Goal: Information Seeking & Learning: Learn about a topic

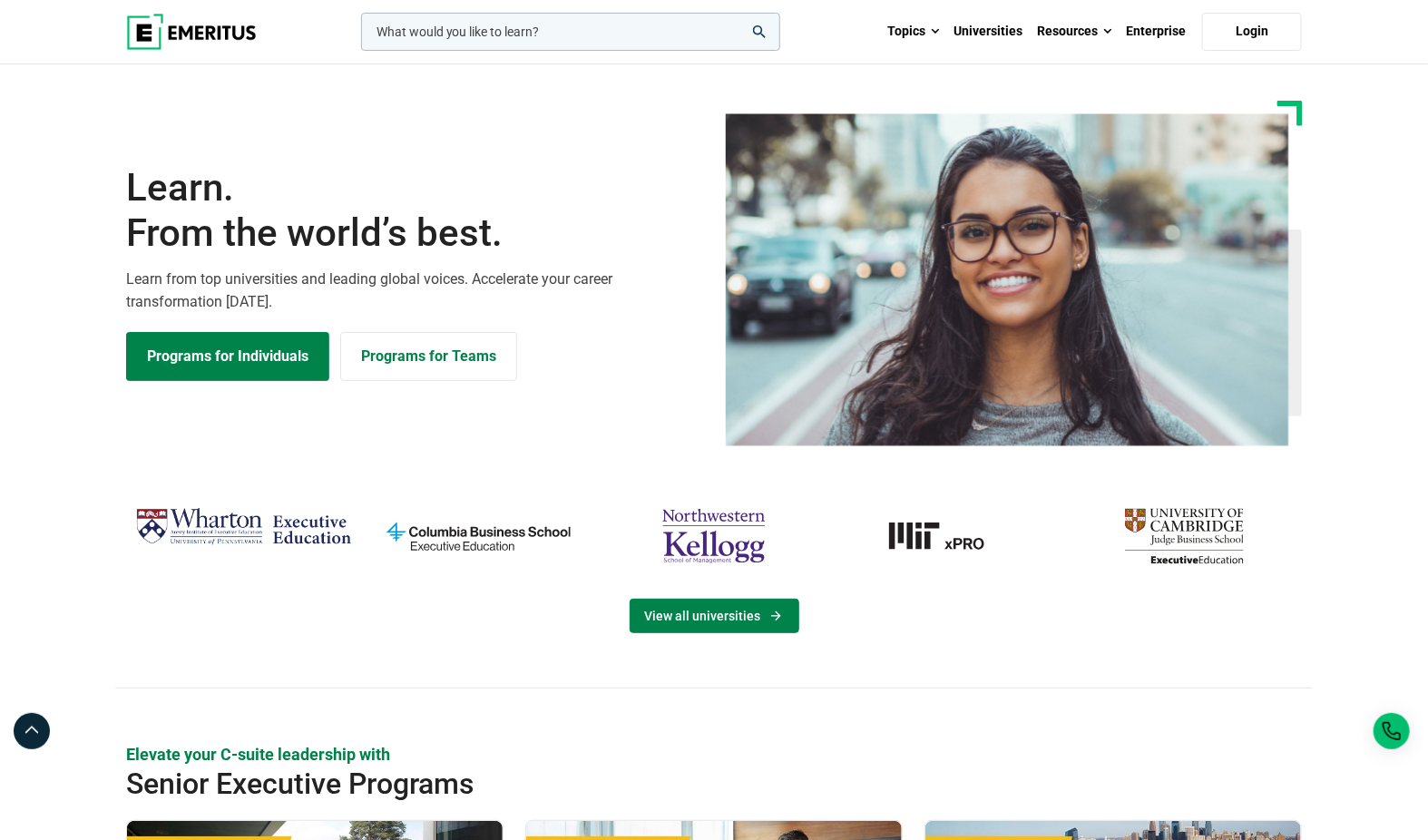
click at [704, 622] on link "View all universities" at bounding box center [714, 615] width 169 height 34
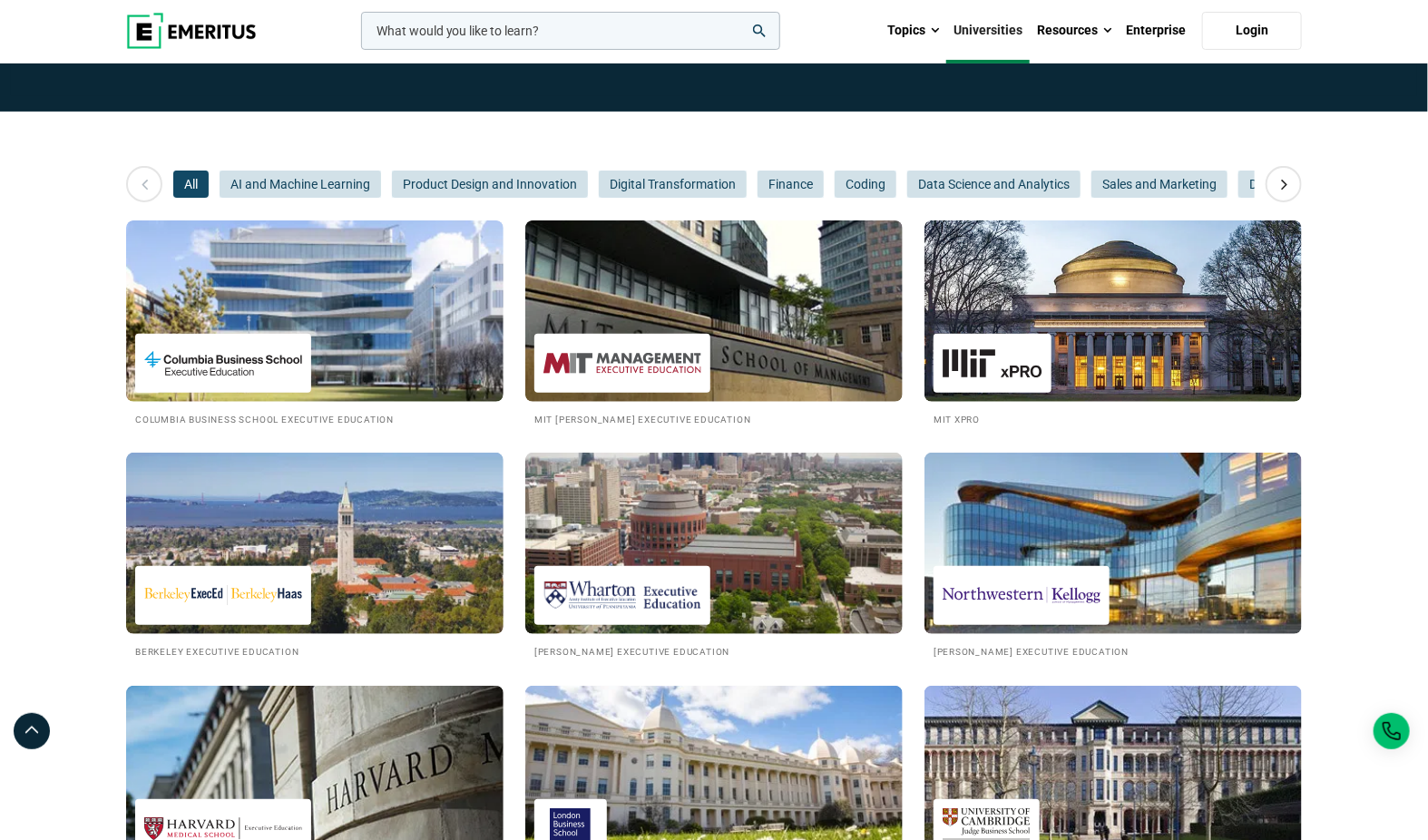
scroll to position [299, 0]
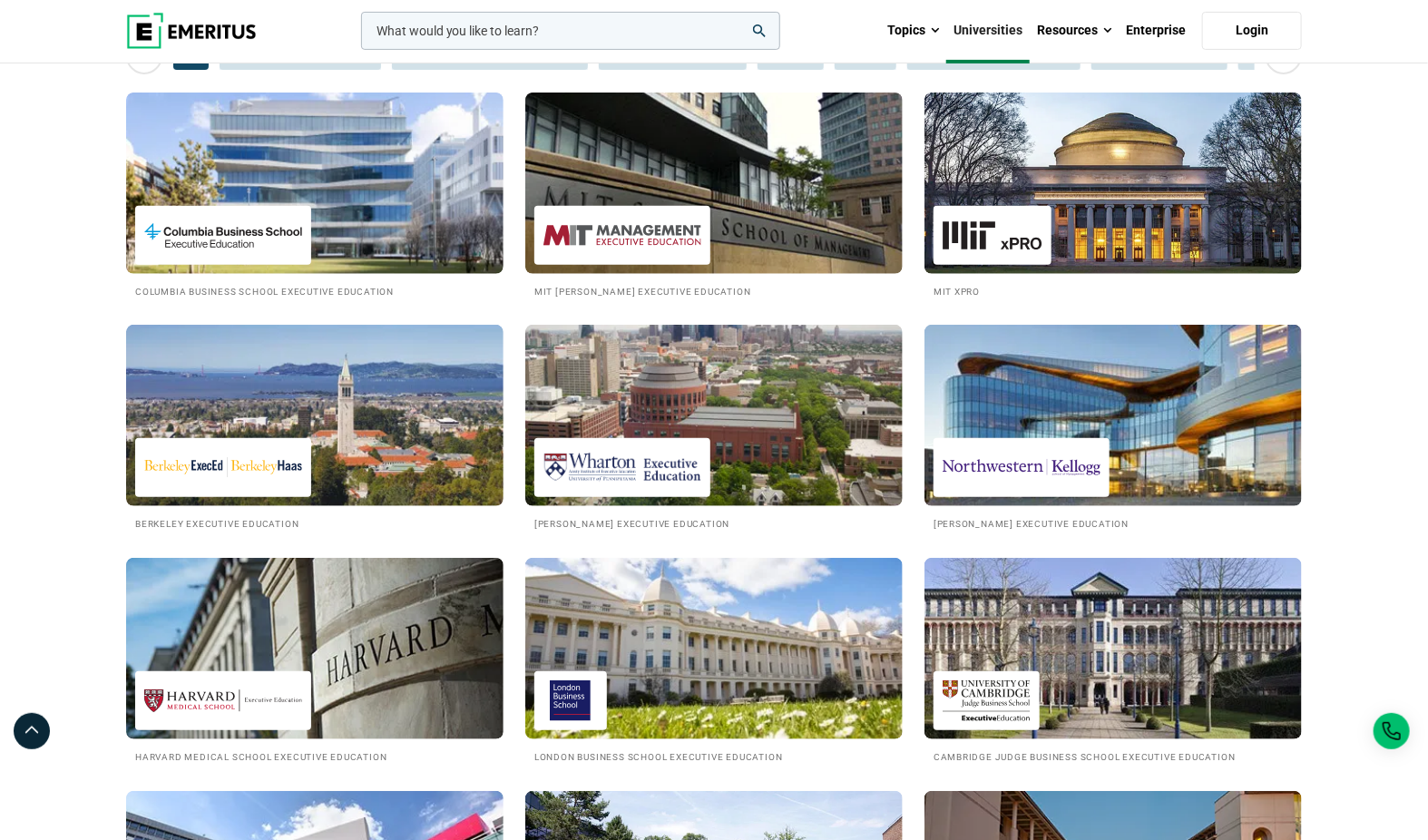
click at [765, 460] on img at bounding box center [714, 416] width 378 height 181
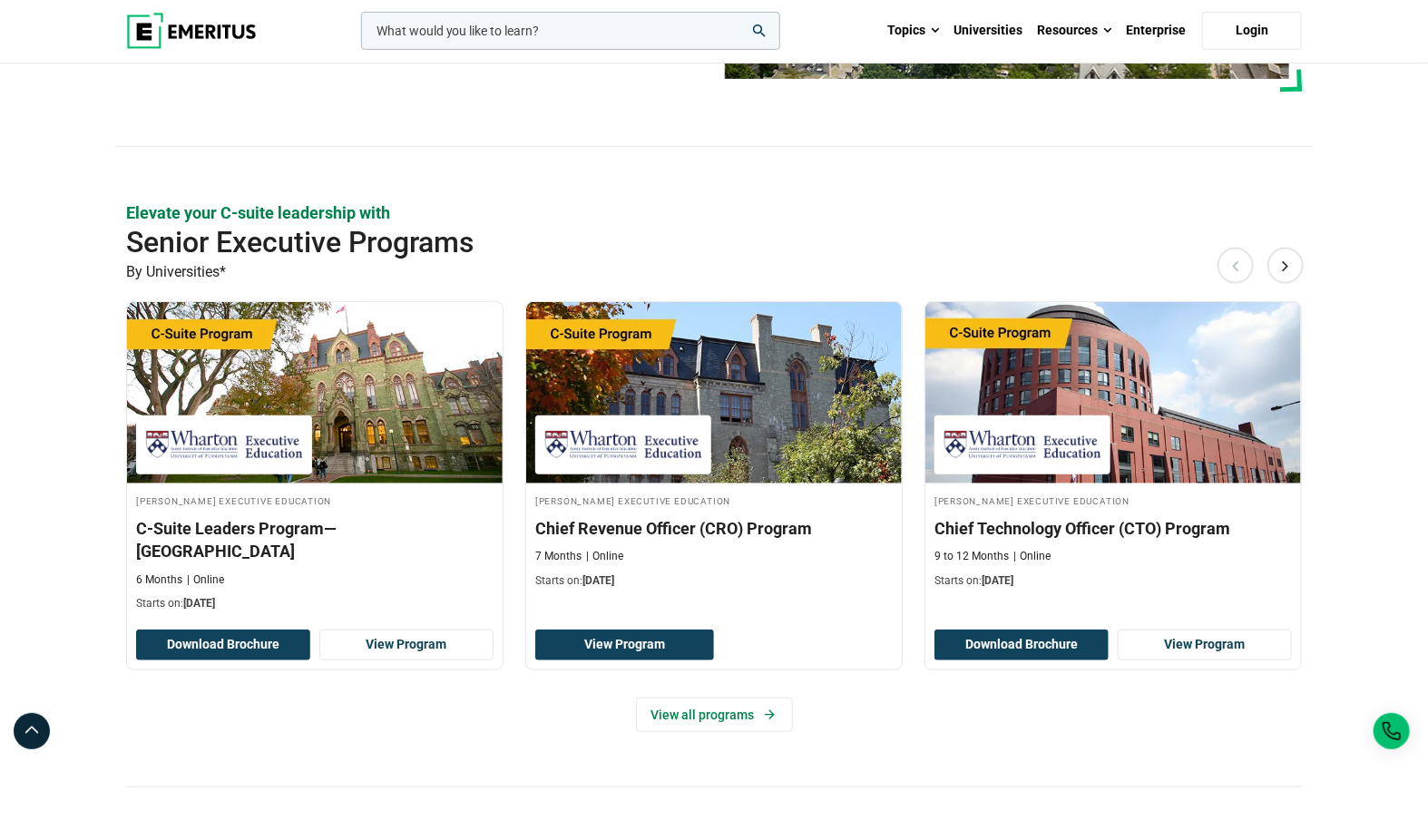
scroll to position [374, 0]
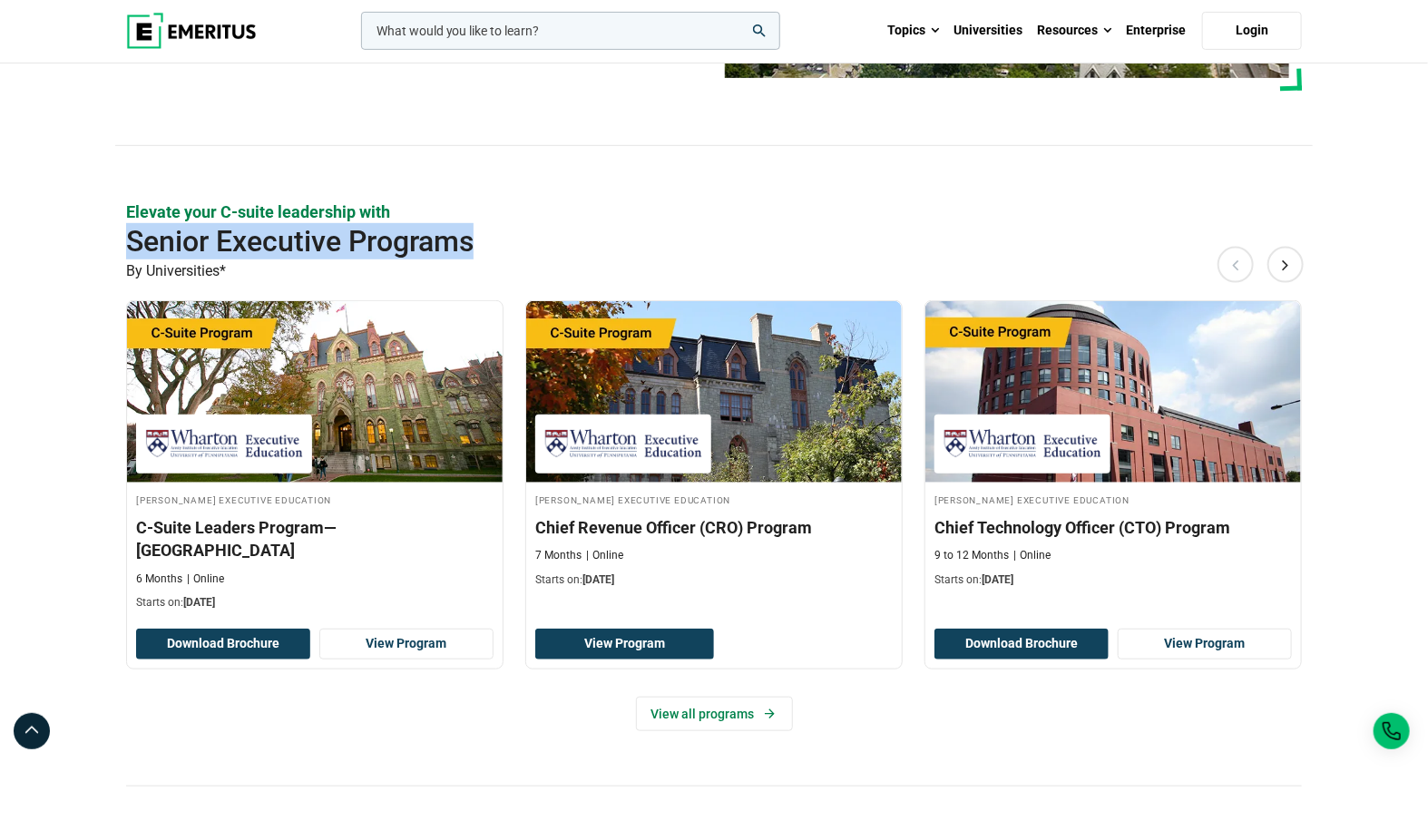
drag, startPoint x: 128, startPoint y: 234, endPoint x: 589, endPoint y: 239, distance: 461.0
click at [589, 239] on h2 "Senior Executive Programs" at bounding box center [655, 240] width 1058 height 36
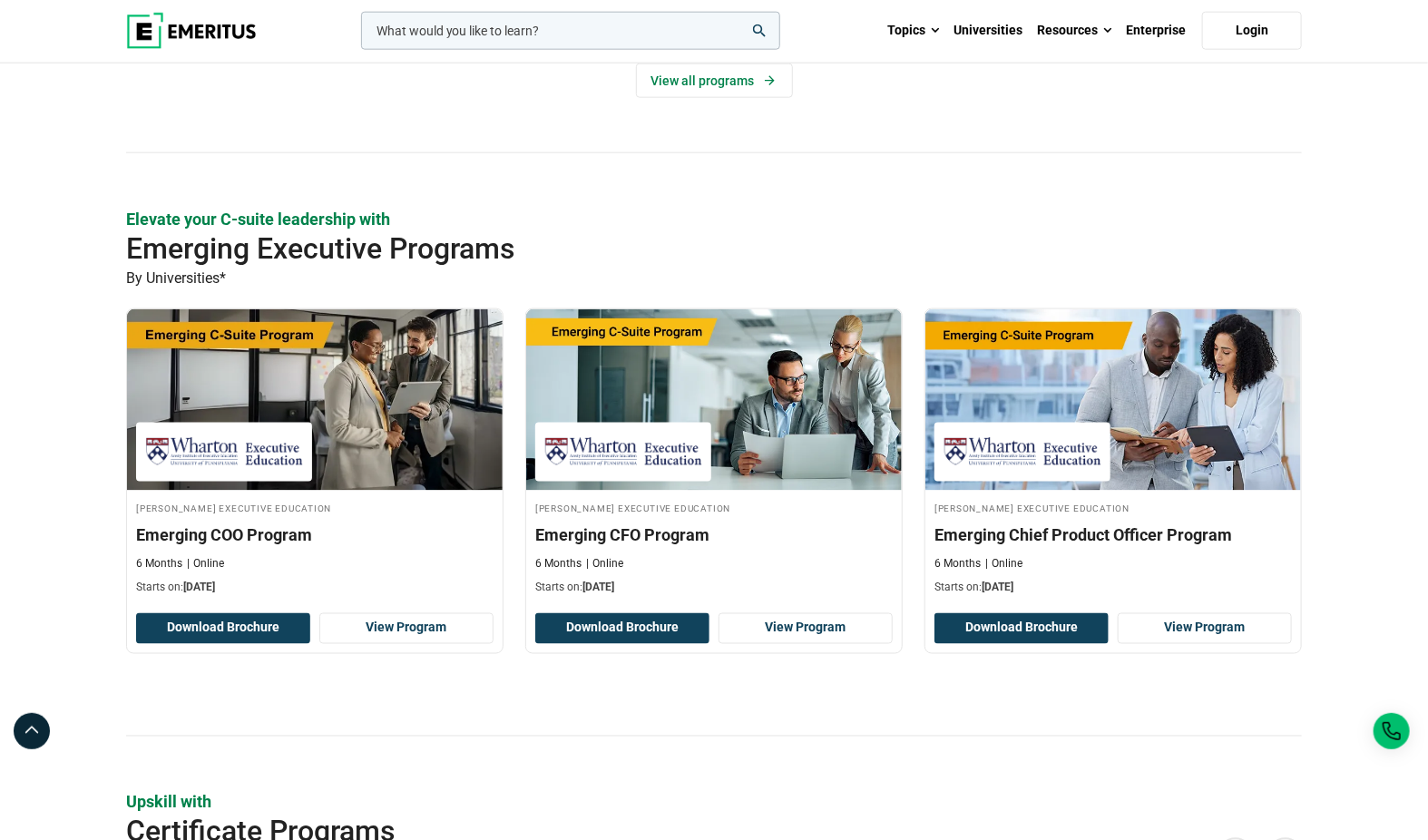
scroll to position [1009, 0]
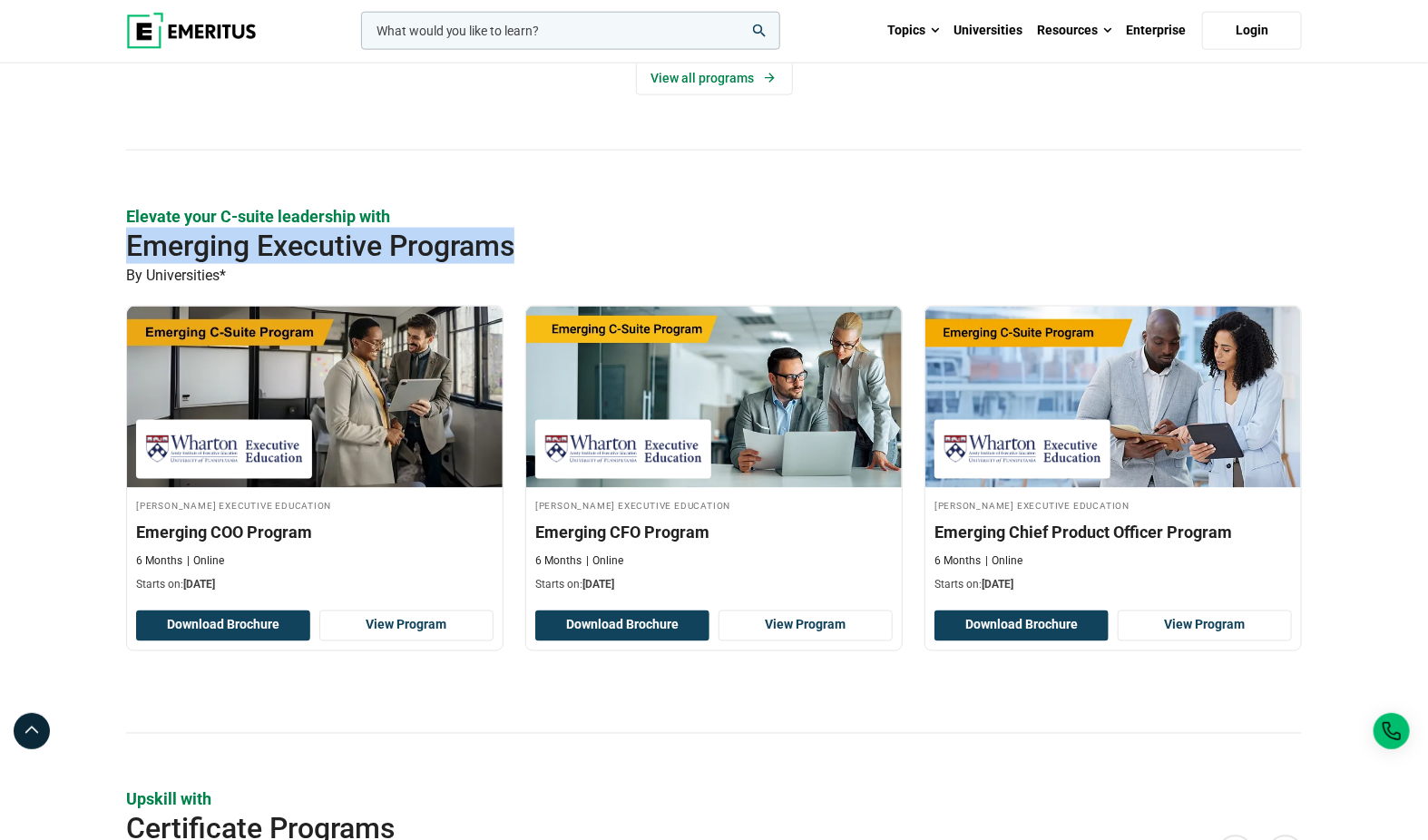
drag, startPoint x: 131, startPoint y: 221, endPoint x: 591, endPoint y: 227, distance: 460.0
click at [591, 228] on h2 "Emerging Executive Programs" at bounding box center [655, 245] width 1058 height 36
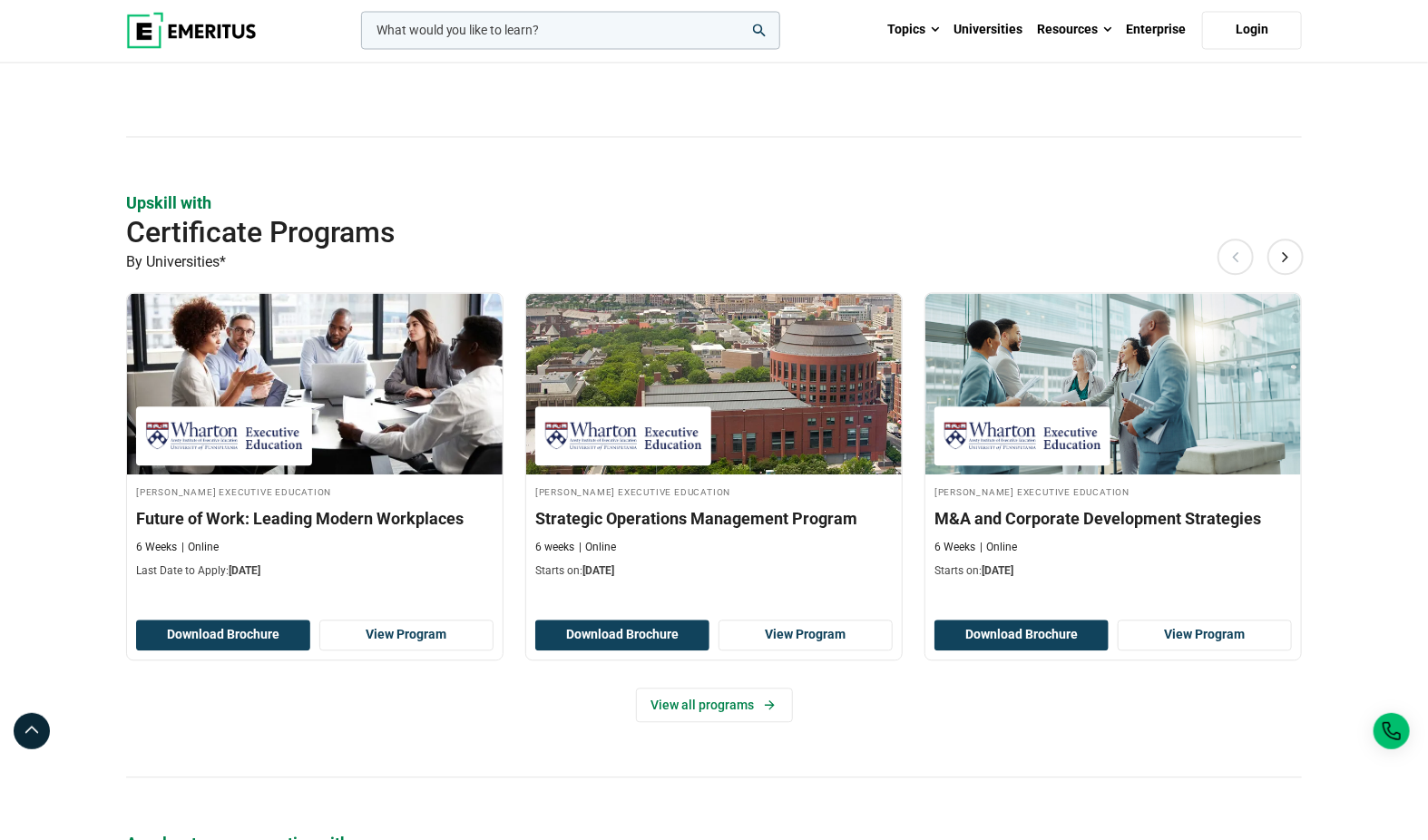
scroll to position [1631, 0]
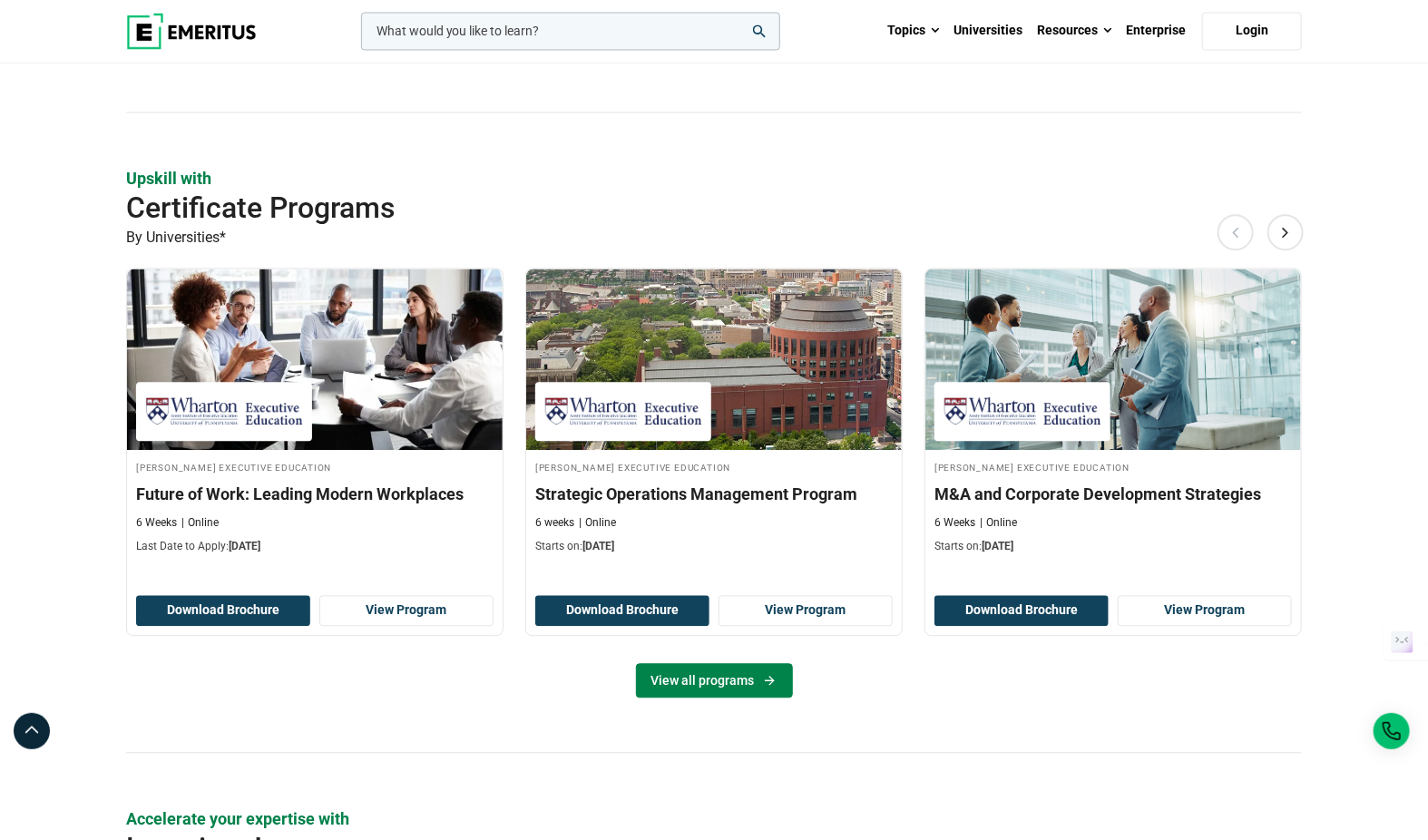
click at [706, 663] on link "View all programs" at bounding box center [714, 679] width 157 height 34
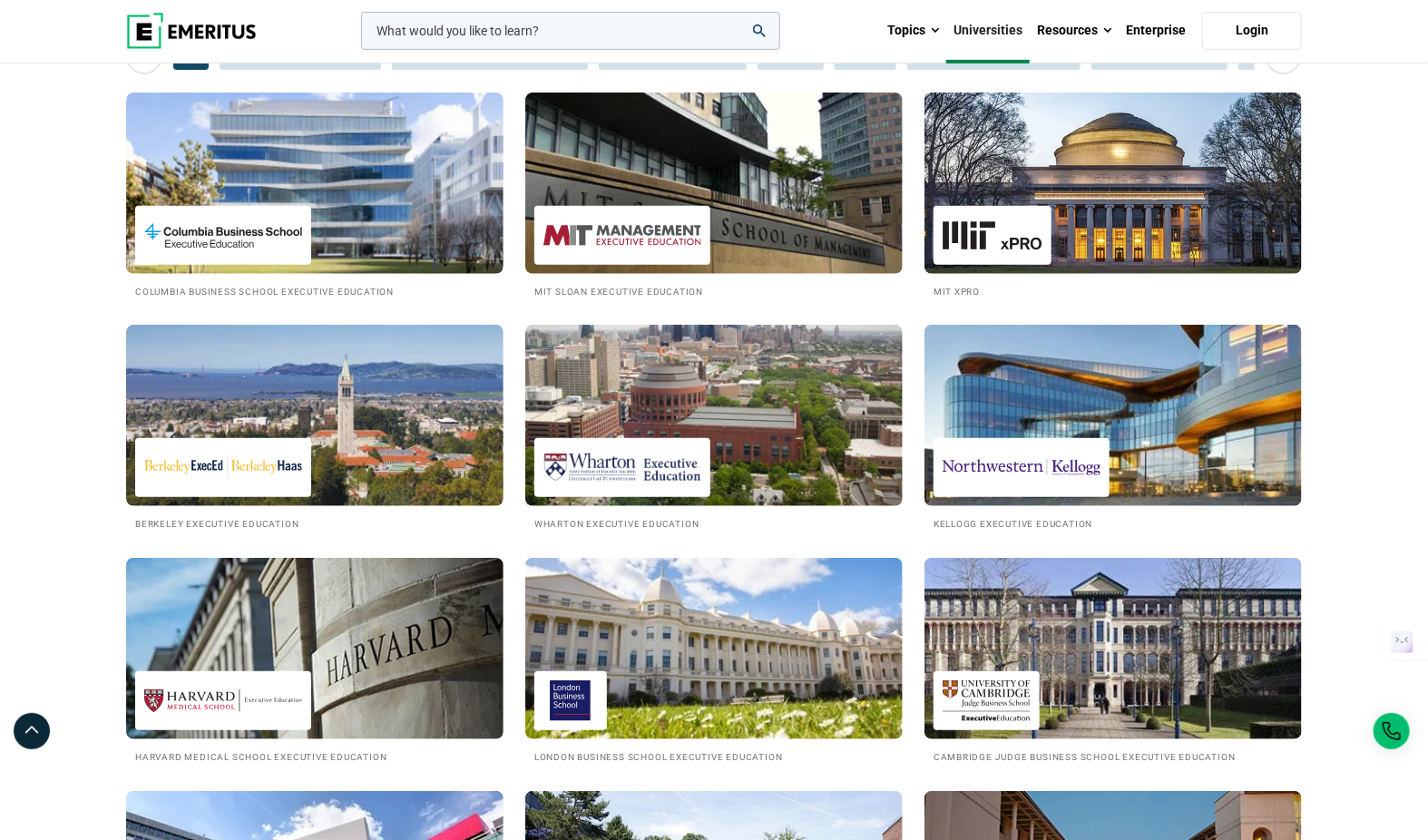
click at [285, 167] on img at bounding box center [315, 183] width 378 height 181
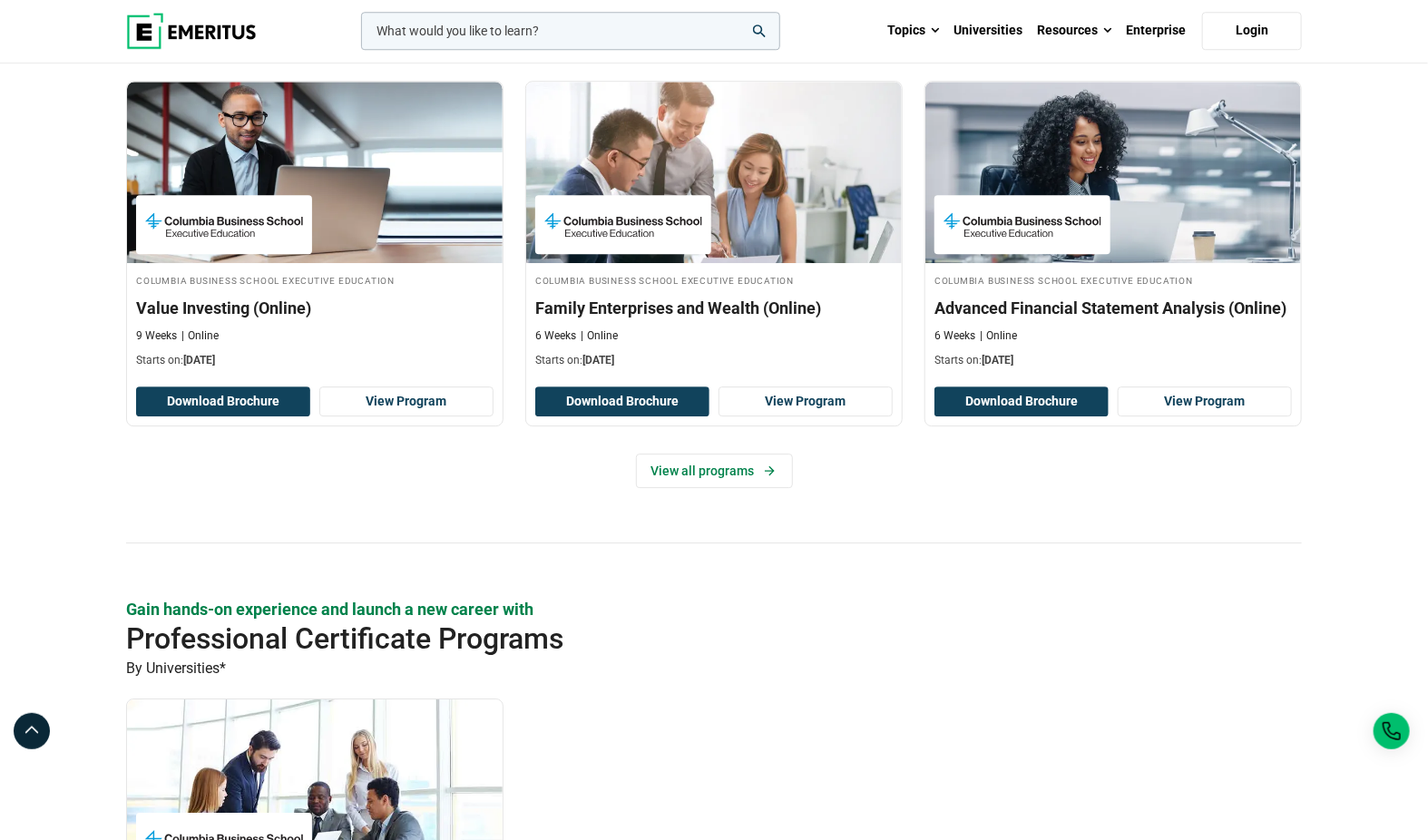
scroll to position [2373, 0]
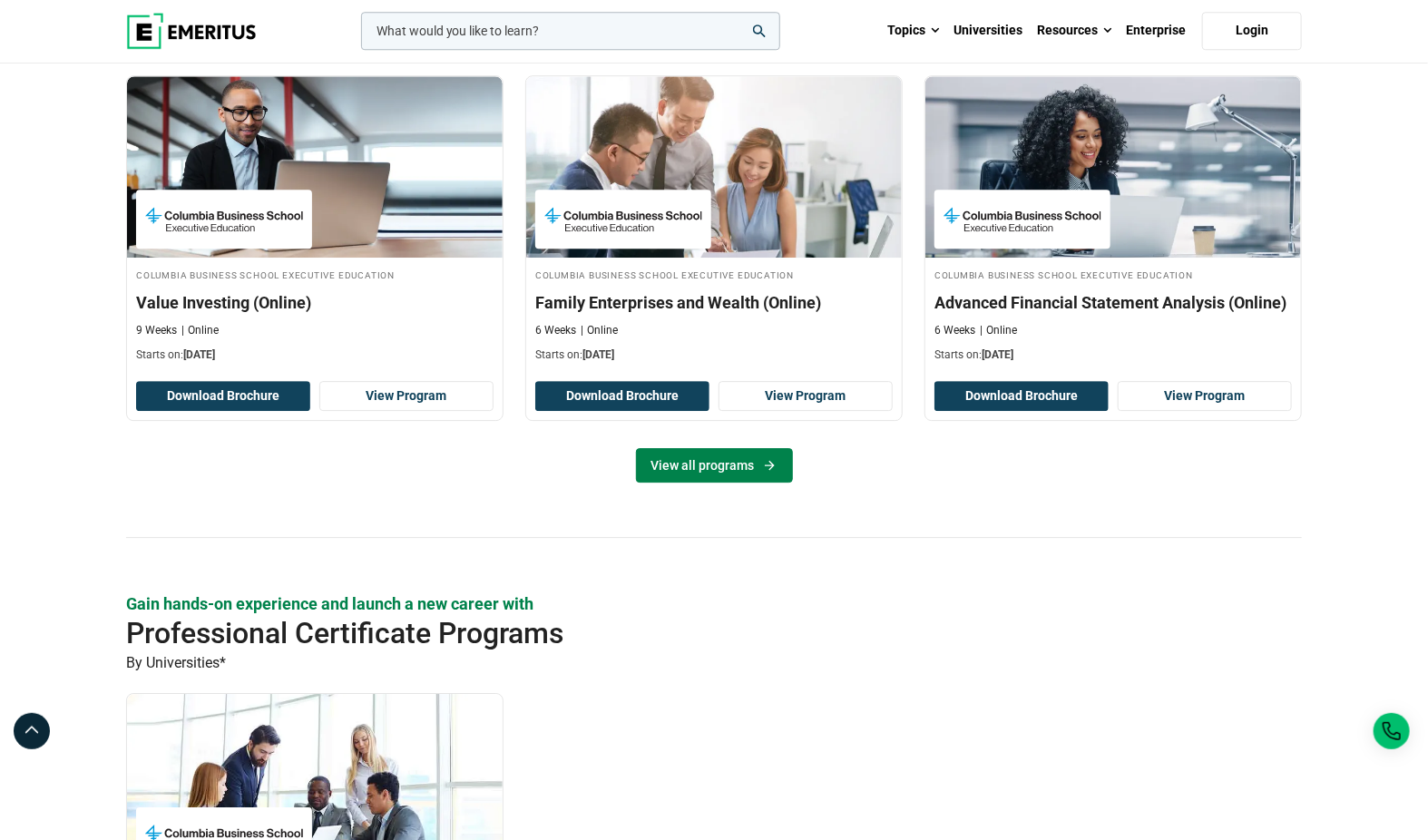
click at [725, 449] on link "View all programs" at bounding box center [714, 464] width 157 height 34
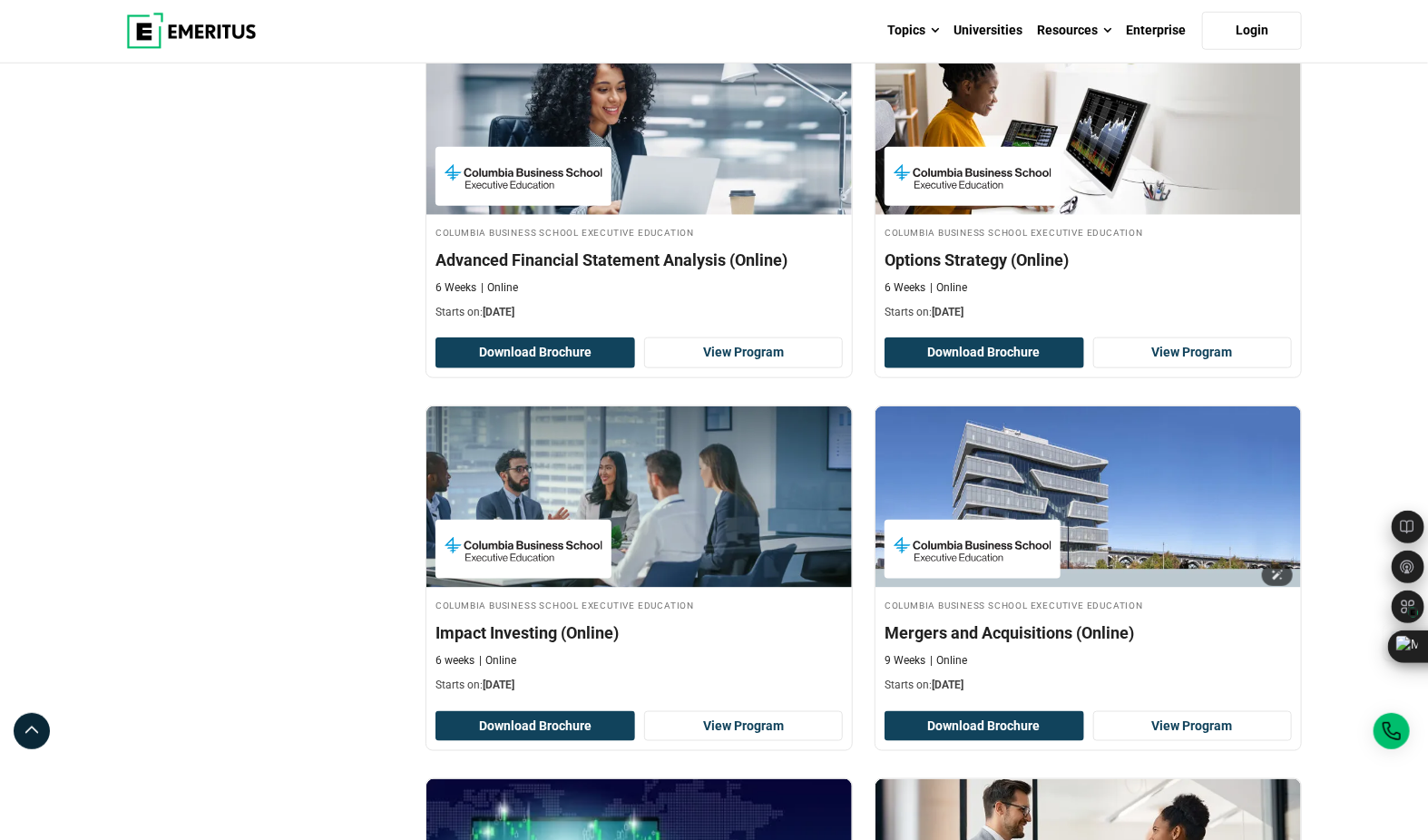
scroll to position [681, 0]
